Goal: Find specific page/section: Find specific page/section

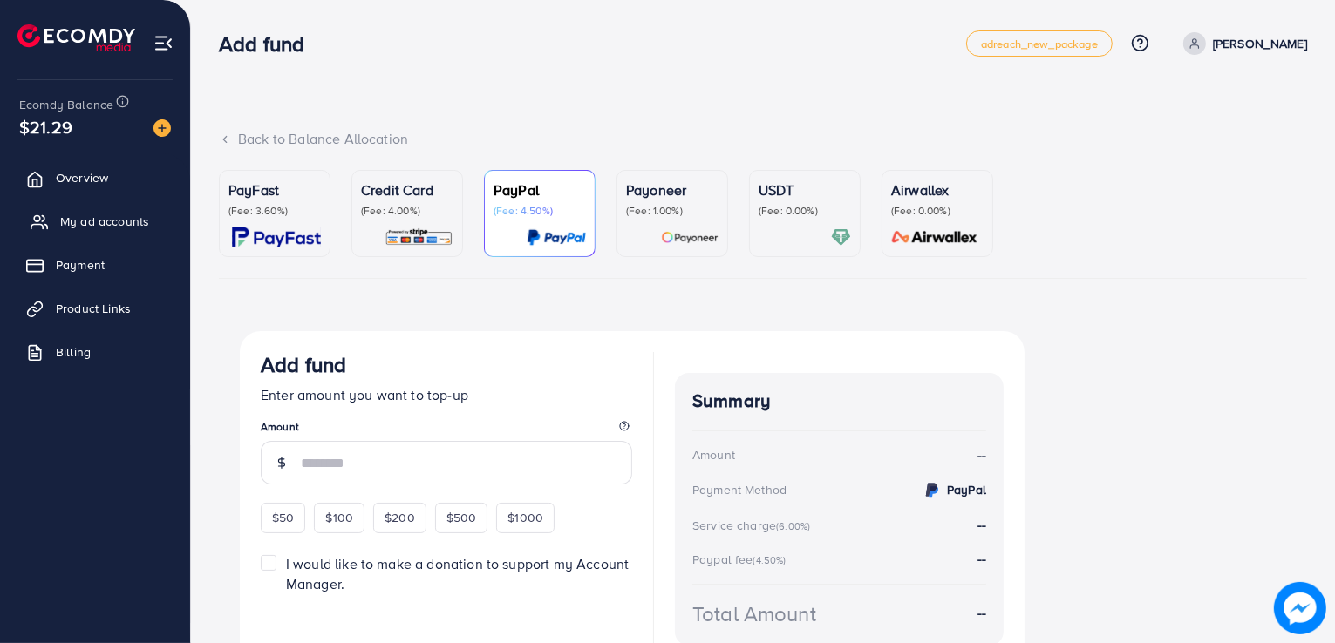
click at [77, 235] on link "My ad accounts" at bounding box center [95, 221] width 164 height 35
